Goal: Download file/media

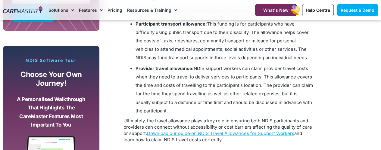
scroll to position [485, 0]
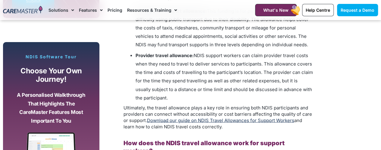
click at [227, 122] on link "Download our guide on NDIS Travel Allowances for Support Workers" at bounding box center [220, 120] width 147 height 6
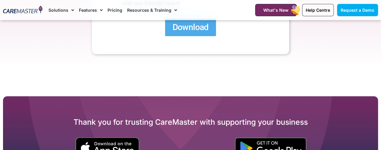
scroll to position [149, 0]
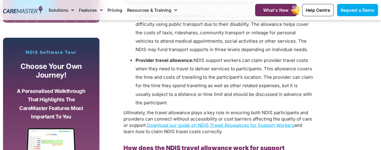
scroll to position [485, 0]
